Goal: Information Seeking & Learning: Learn about a topic

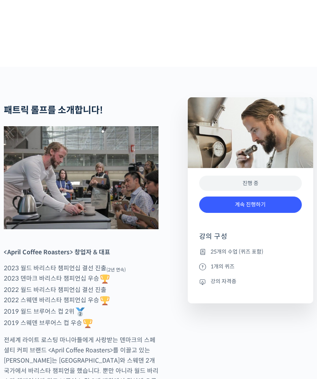
click at [284, 213] on link "계속 진행하기" at bounding box center [250, 204] width 103 height 16
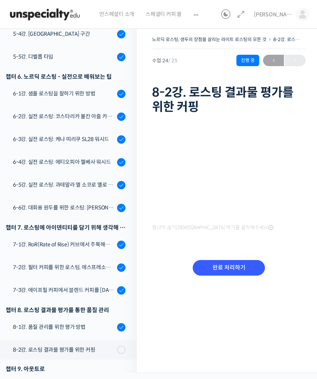
scroll to position [28, 0]
click at [108, 240] on div "7-1강. RoR(Rate of Rise) 커브에서 주목해야 할 포인트들" at bounding box center [64, 244] width 102 height 8
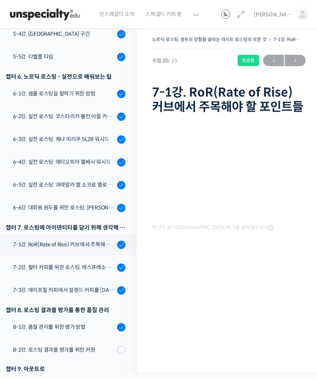
click at [41, 213] on link "6-6강. 대회용 원두를 위한 로스팅: [PERSON_NAME]" at bounding box center [66, 207] width 141 height 21
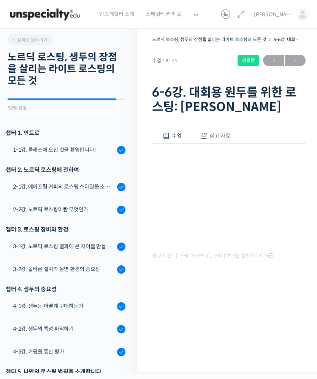
scroll to position [423, 0]
